Goal: Task Accomplishment & Management: Manage account settings

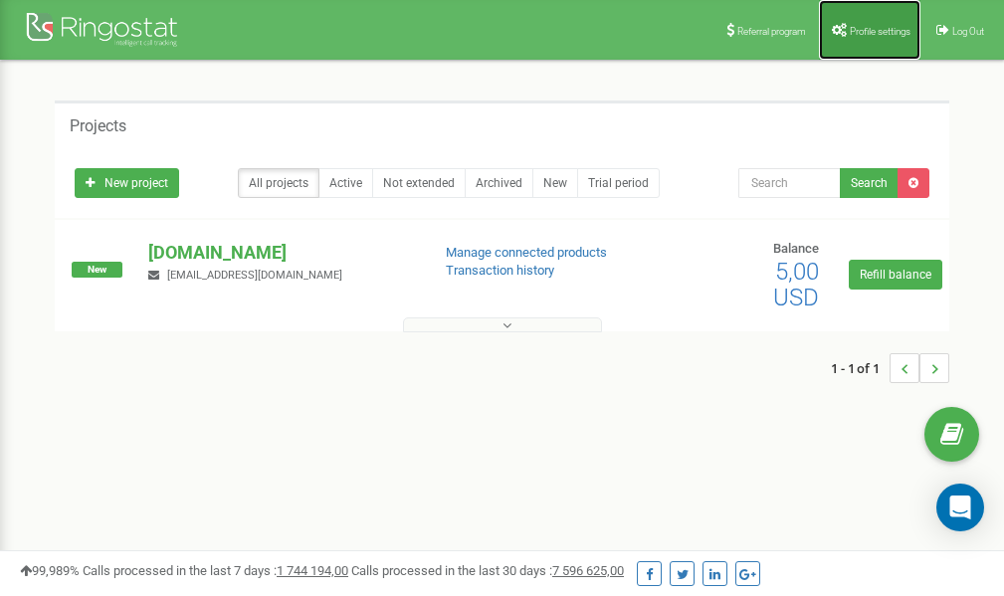
click at [875, 39] on link "Profile settings" at bounding box center [870, 30] width 102 height 60
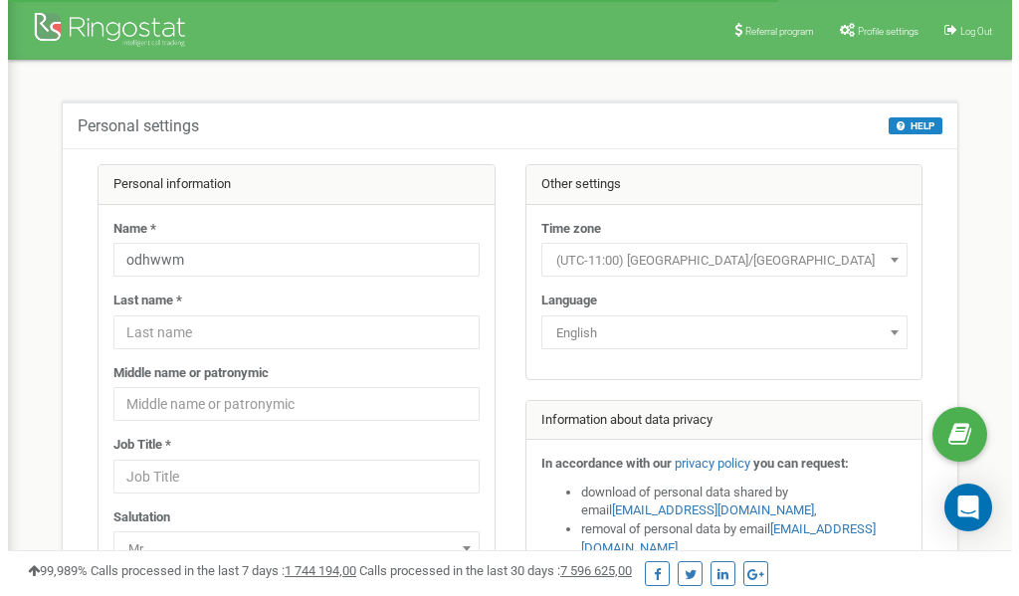
scroll to position [100, 0]
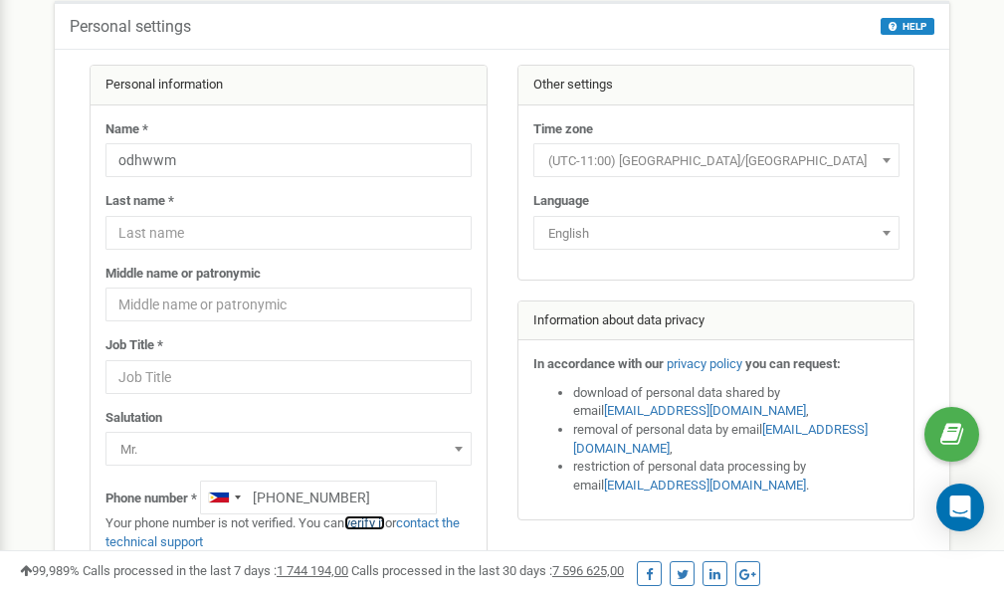
click at [375, 522] on link "verify it" at bounding box center [364, 523] width 41 height 15
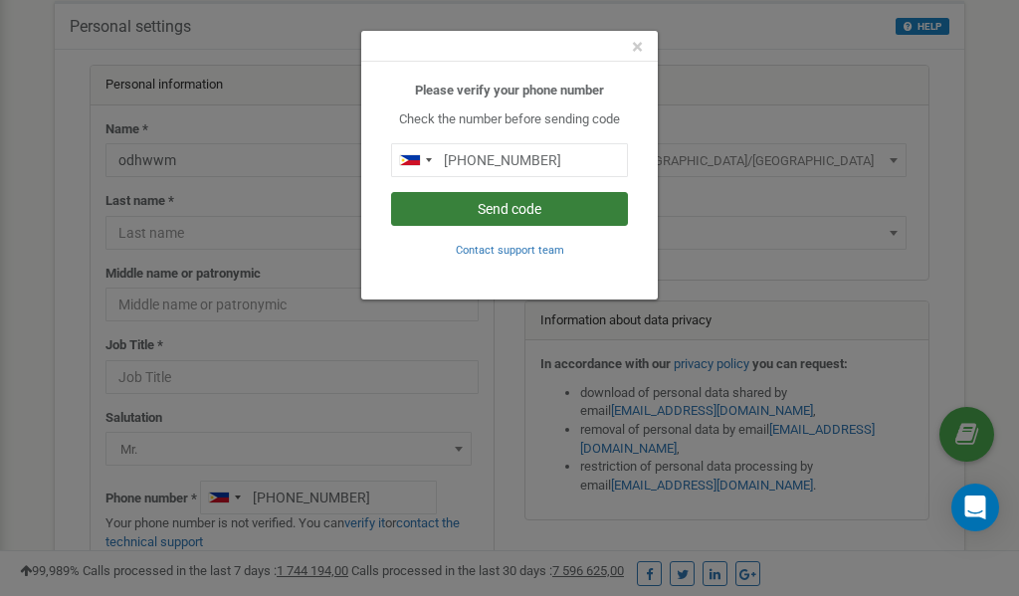
click at [516, 209] on button "Send code" at bounding box center [509, 209] width 237 height 34
